Goal: Task Accomplishment & Management: Manage account settings

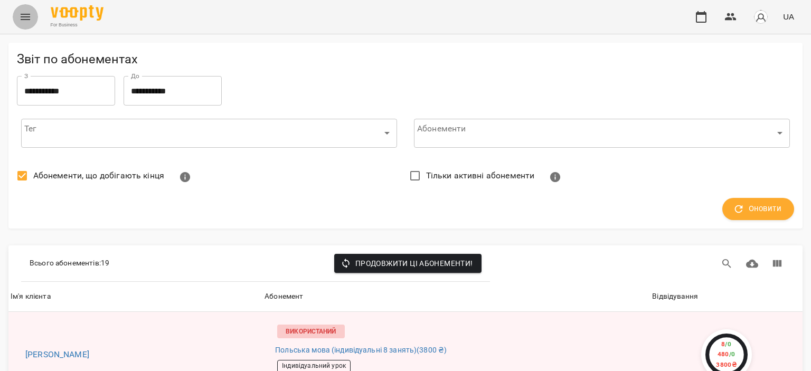
click at [19, 11] on icon "Menu" at bounding box center [25, 17] width 13 height 13
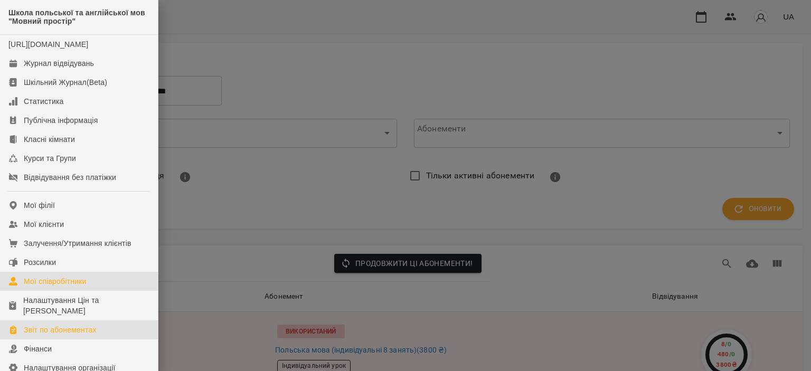
click at [74, 287] on div "Мої співробітники" at bounding box center [55, 281] width 63 height 11
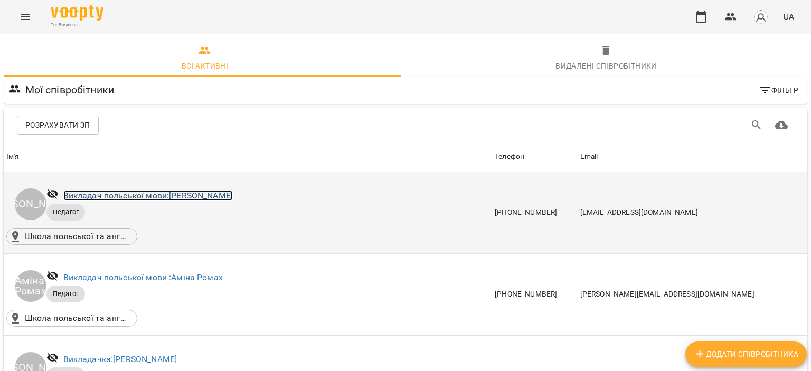
click at [223, 199] on link "Викладач польської мови: [PERSON_NAME]" at bounding box center [148, 196] width 170 height 10
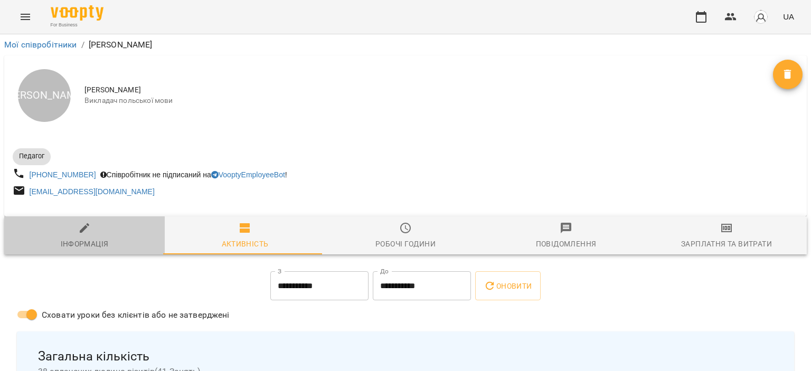
click at [103, 231] on span "Інформація" at bounding box center [85, 236] width 148 height 29
select select "**"
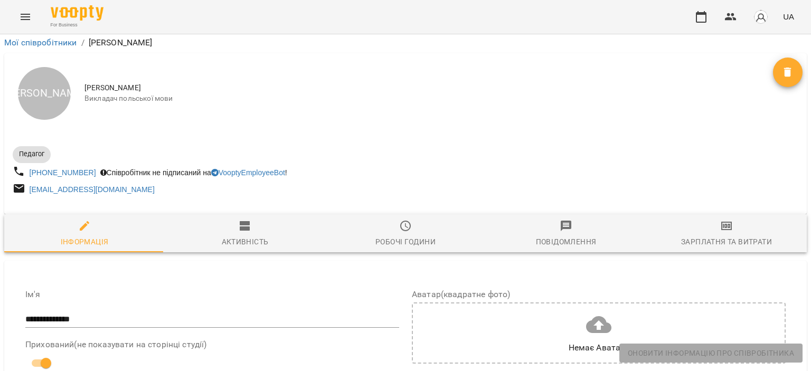
scroll to position [907, 0]
